Goal: Task Accomplishment & Management: Manage account settings

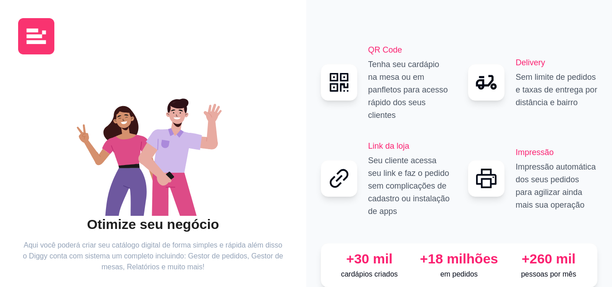
click at [43, 52] on img at bounding box center [36, 36] width 36 height 36
click at [171, 147] on icon "animation" at bounding box center [172, 152] width 40 height 51
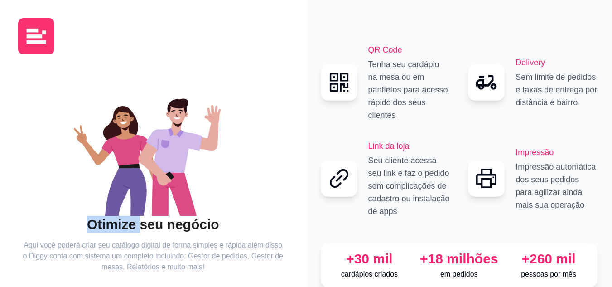
click at [171, 147] on icon "animation" at bounding box center [172, 152] width 40 height 51
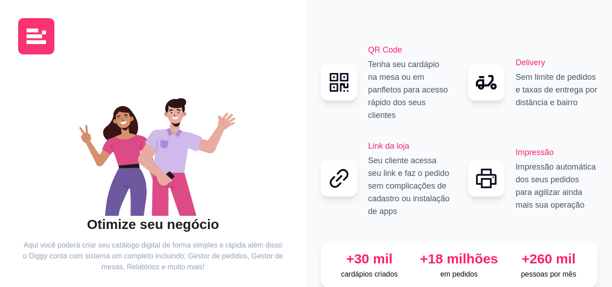
click at [171, 147] on icon "animation" at bounding box center [171, 151] width 38 height 49
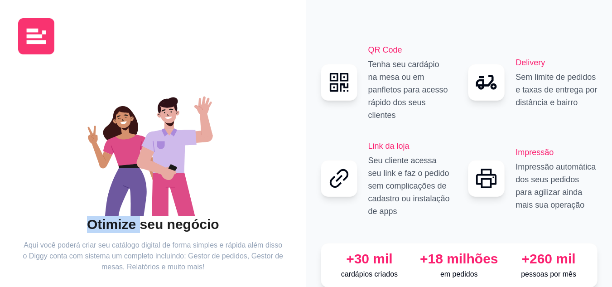
click at [171, 147] on icon "animation" at bounding box center [168, 151] width 33 height 44
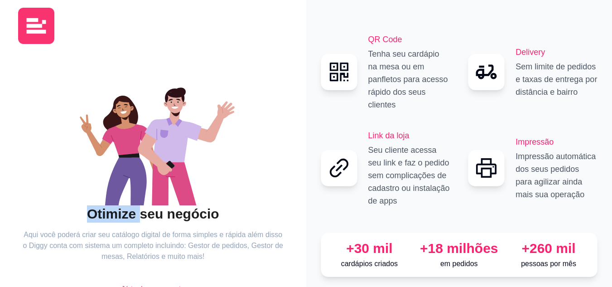
scroll to position [58, 0]
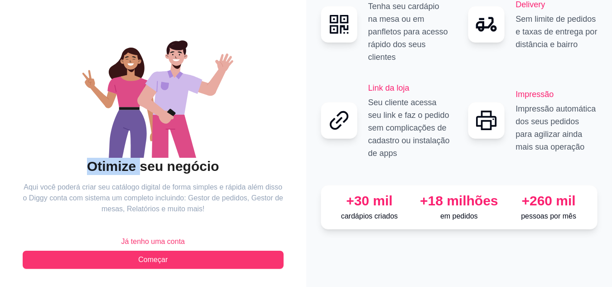
click at [145, 241] on span "Já tenho uma conta" at bounding box center [153, 241] width 64 height 11
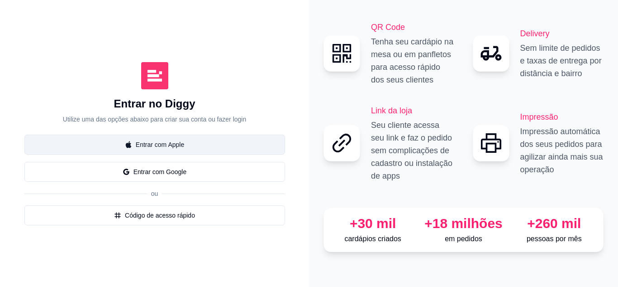
click at [200, 141] on button "Entrar com Apple" at bounding box center [154, 144] width 261 height 20
